Goal: Information Seeking & Learning: Find specific fact

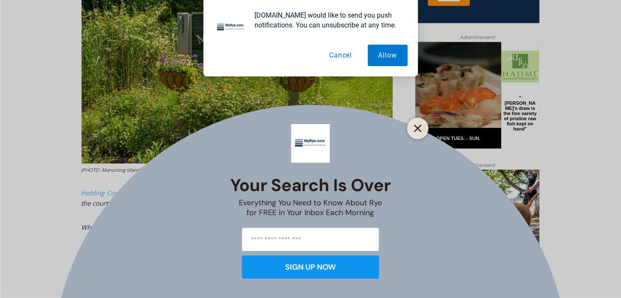
click at [419, 130] on line "Close" at bounding box center [418, 128] width 6 height 6
click at [418, 130] on link "Open Tues. - Sun. [PHONE_NUMBER]" at bounding box center [459, 137] width 86 height 21
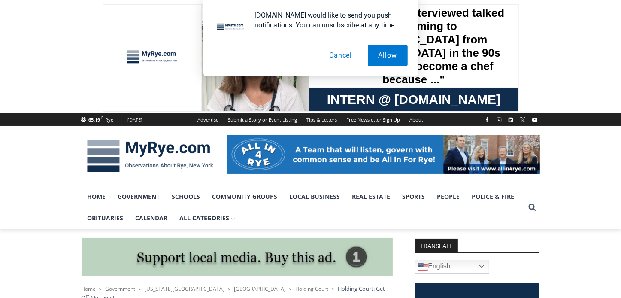
click at [342, 58] on button "Cancel" at bounding box center [341, 55] width 44 height 21
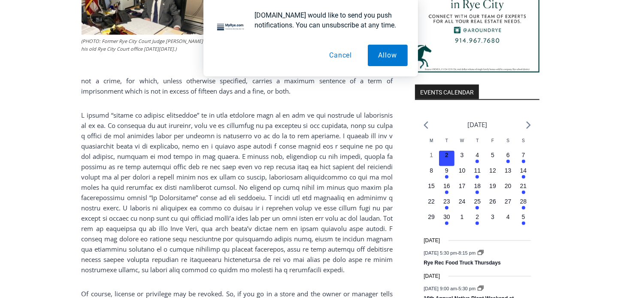
scroll to position [884, 0]
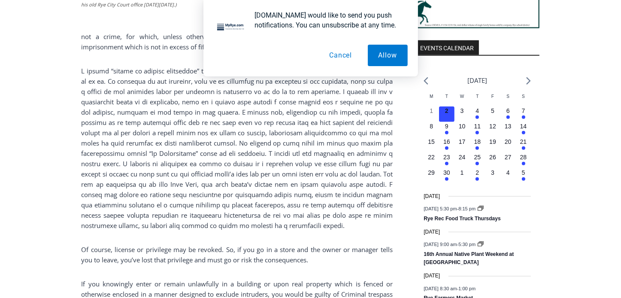
click at [339, 55] on button "Cancel" at bounding box center [341, 55] width 44 height 21
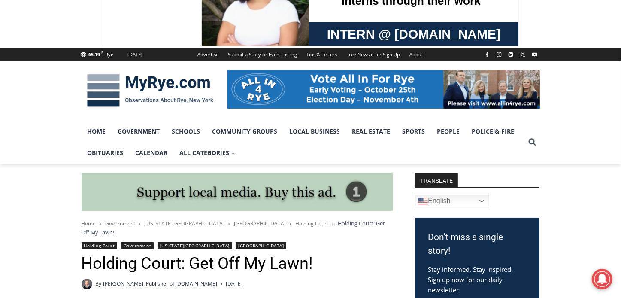
scroll to position [0, 0]
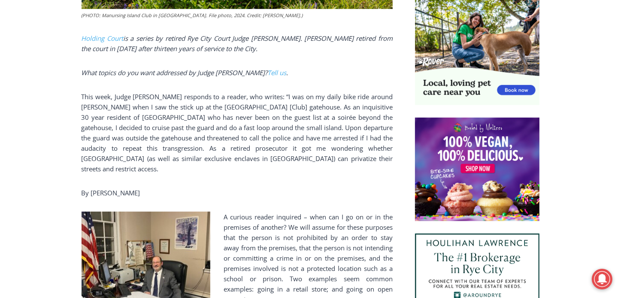
scroll to position [412, 0]
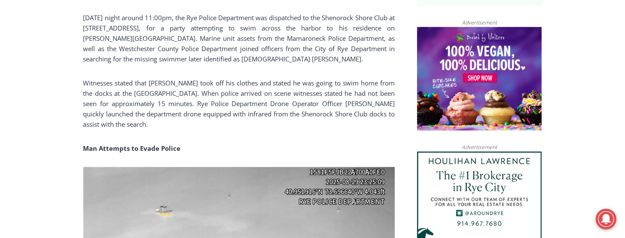
scroll to position [670, 0]
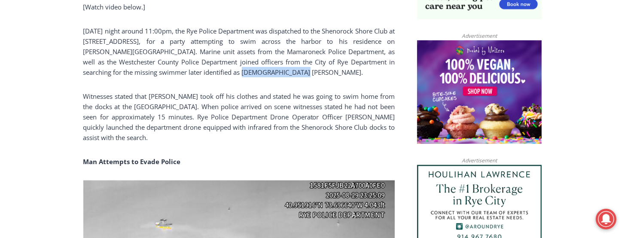
drag, startPoint x: 202, startPoint y: 73, endPoint x: 258, endPoint y: 76, distance: 56.7
click at [258, 76] on p "[DATE] night around 11:00pm, the Rye Police Department was dispatched to the Sh…" at bounding box center [238, 52] width 311 height 52
copy p "[PERSON_NAME]."
